Goal: Navigation & Orientation: Find specific page/section

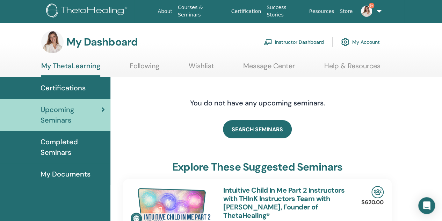
click at [289, 41] on link "Instructor Dashboard" at bounding box center [294, 41] width 60 height 15
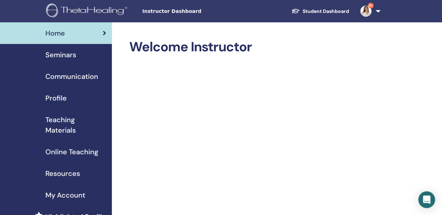
click at [64, 54] on span "Seminars" at bounding box center [60, 55] width 31 height 10
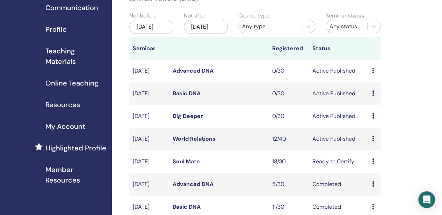
scroll to position [70, 0]
